Goal: Use online tool/utility: Utilize a website feature to perform a specific function

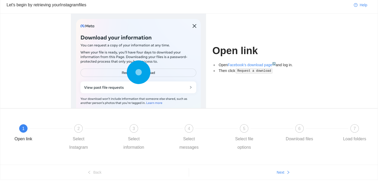
scroll to position [35, 0]
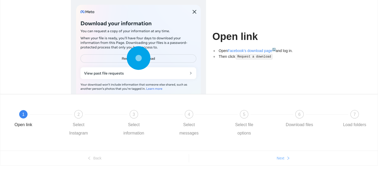
click at [279, 158] on span "Next" at bounding box center [281, 158] width 8 height 6
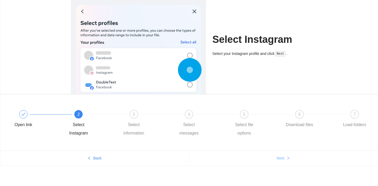
click at [279, 158] on span "Next" at bounding box center [281, 158] width 8 height 6
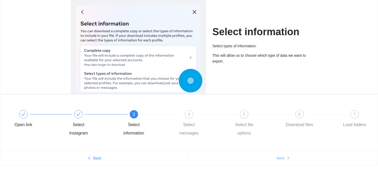
click at [279, 158] on span "Next" at bounding box center [281, 158] width 8 height 6
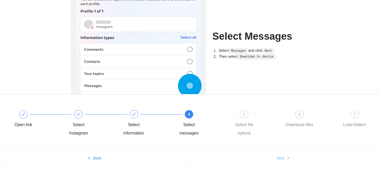
click at [279, 158] on span "Next" at bounding box center [281, 158] width 8 height 6
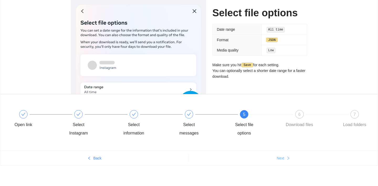
click at [280, 159] on span "Next" at bounding box center [281, 158] width 8 height 6
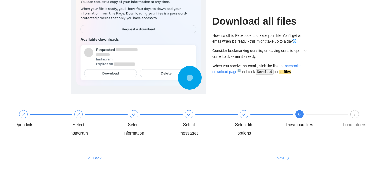
click at [280, 159] on span "Next" at bounding box center [281, 158] width 8 height 6
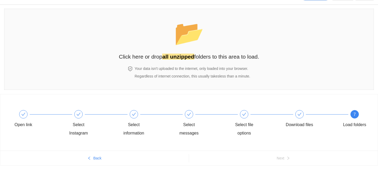
scroll to position [0, 0]
